Goal: Navigation & Orientation: Find specific page/section

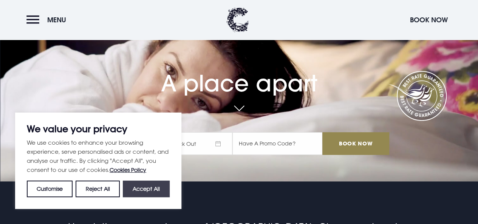
click at [153, 190] on button "Accept All" at bounding box center [146, 189] width 47 height 17
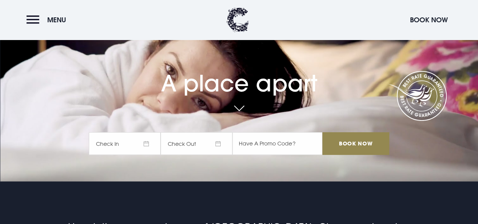
checkbox input "true"
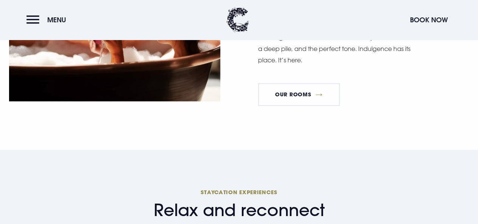
scroll to position [464, 0]
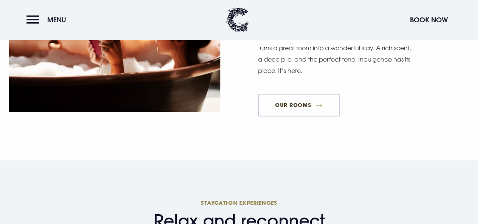
click at [283, 94] on link "Our Rooms" at bounding box center [299, 105] width 82 height 23
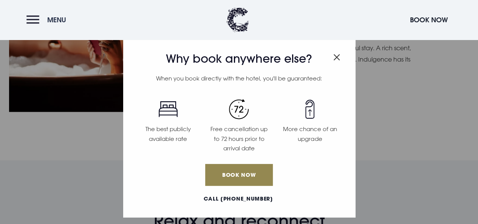
click at [34, 21] on button "Menu" at bounding box center [47, 20] width 43 height 16
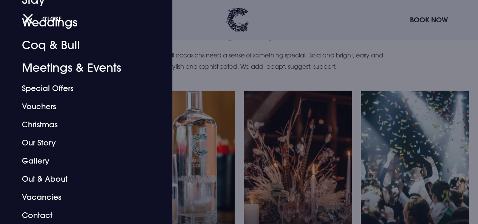
scroll to position [2141, 0]
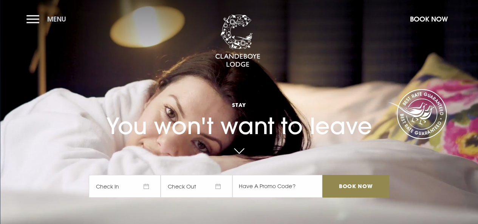
click at [31, 22] on button "Menu" at bounding box center [47, 19] width 43 height 16
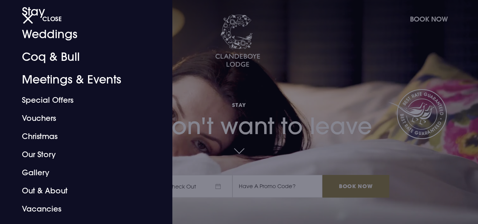
scroll to position [60, 0]
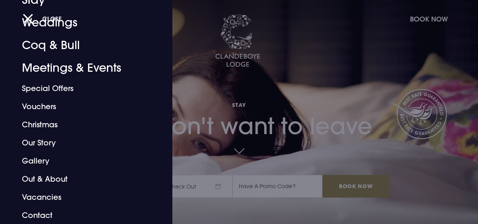
click at [33, 157] on link "Gallery" at bounding box center [81, 161] width 118 height 18
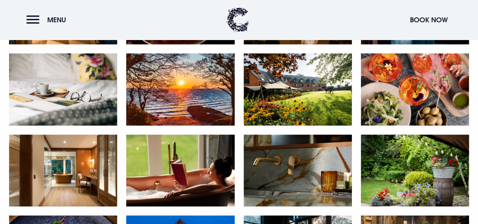
scroll to position [646, 0]
